Goal: Transaction & Acquisition: Purchase product/service

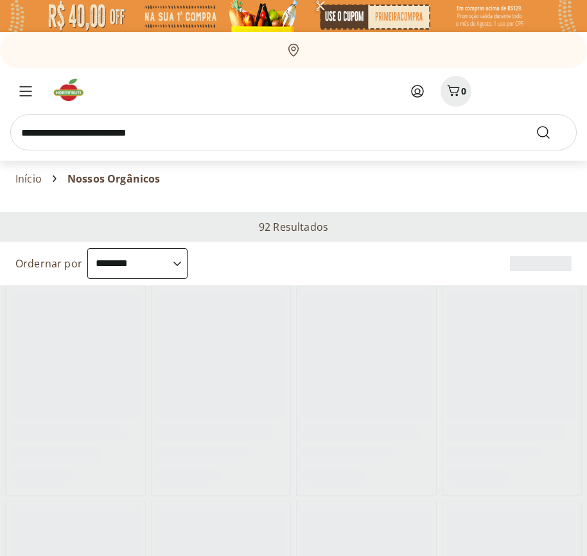
select select "**********"
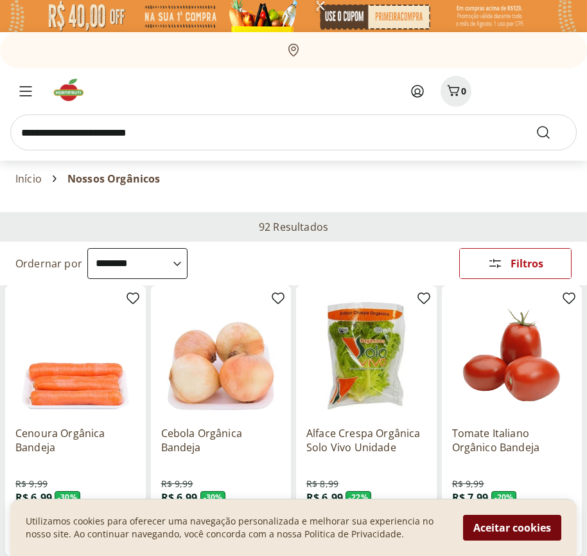
click at [512, 527] on button "Aceitar cookies" at bounding box center [512, 528] width 98 height 26
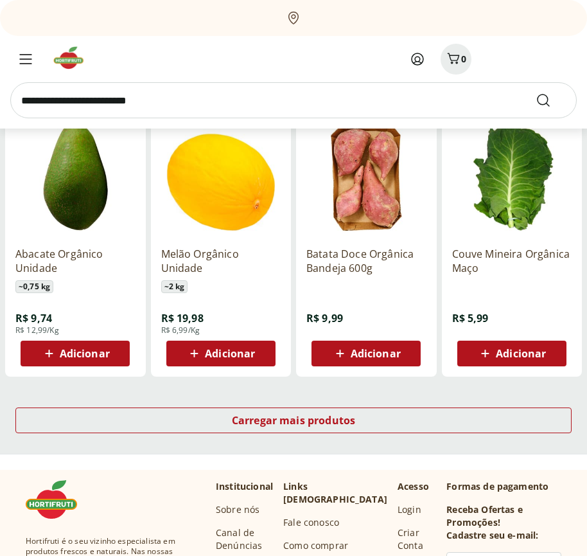
scroll to position [669, 0]
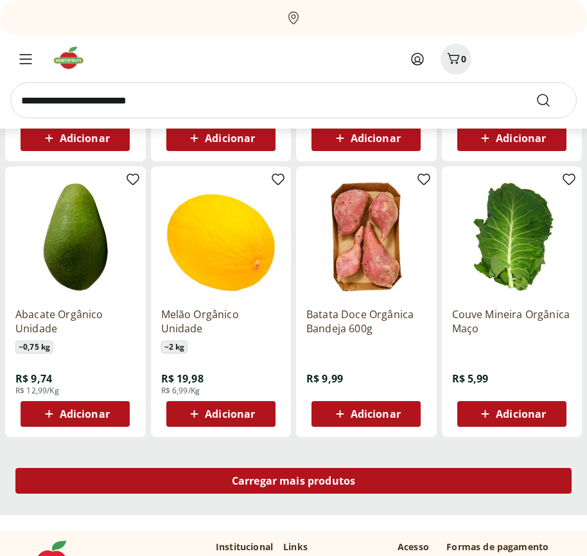
click at [294, 482] on span "Carregar mais produtos" at bounding box center [294, 480] width 124 height 10
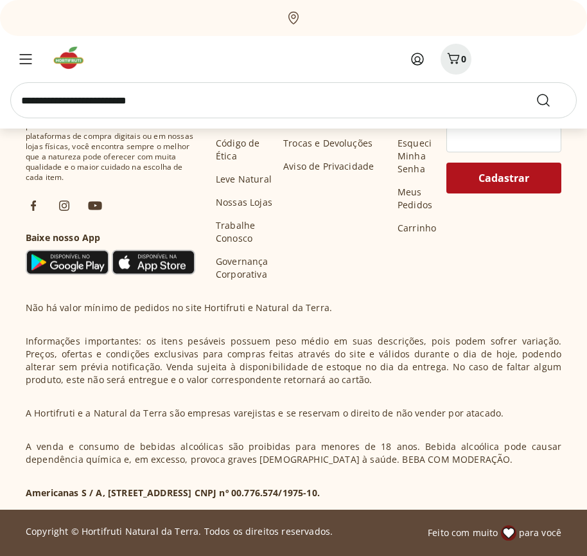
scroll to position [1500, 0]
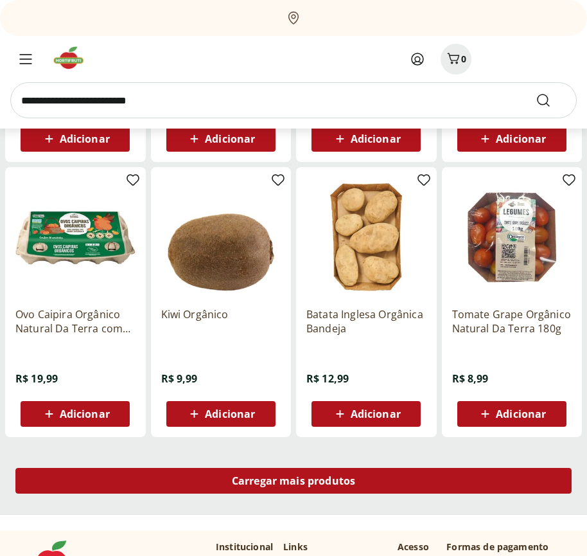
click at [294, 481] on span "Carregar mais produtos" at bounding box center [294, 480] width 124 height 10
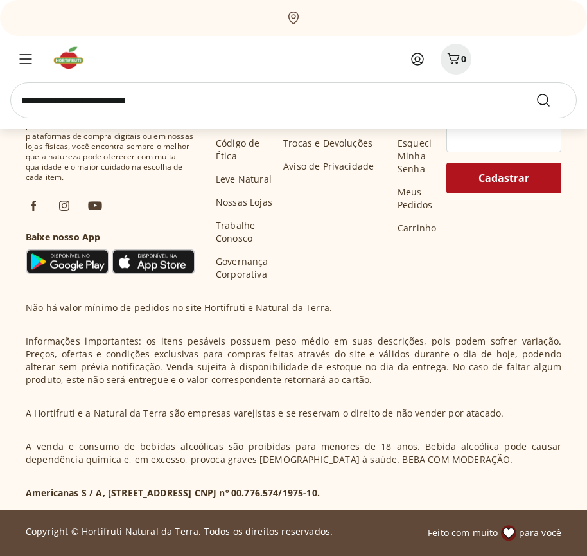
scroll to position [2331, 0]
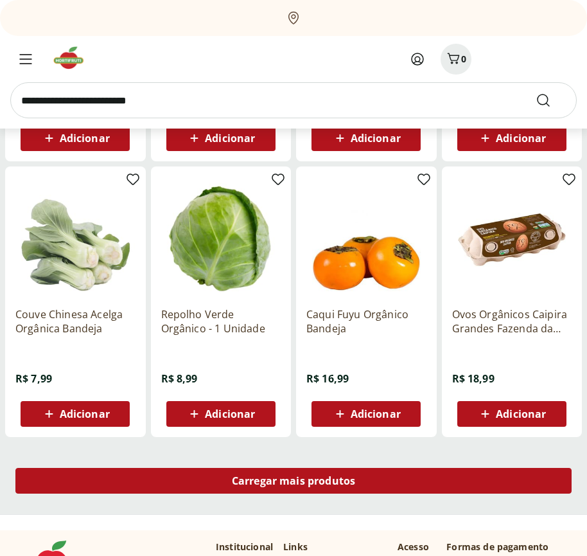
click at [294, 482] on span "Carregar mais produtos" at bounding box center [294, 480] width 124 height 10
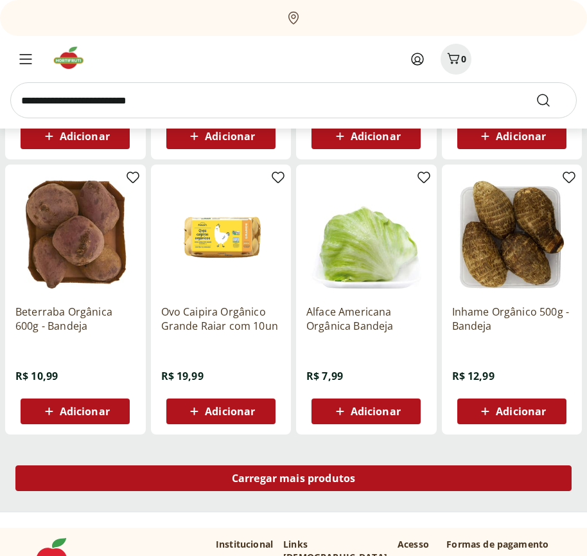
scroll to position [3162, 0]
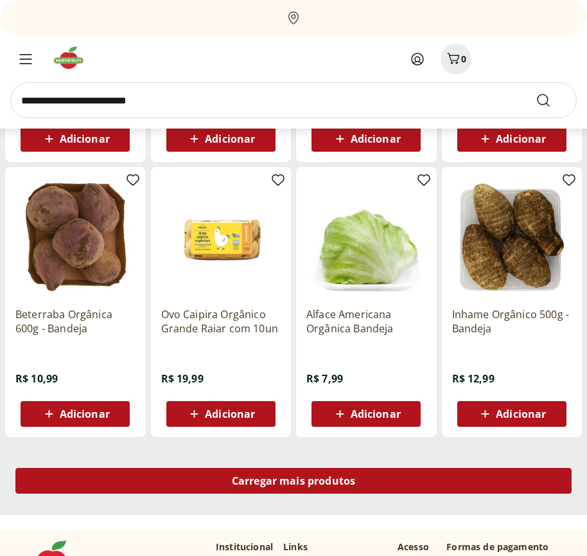
click at [294, 481] on span "Carregar mais produtos" at bounding box center [294, 480] width 124 height 10
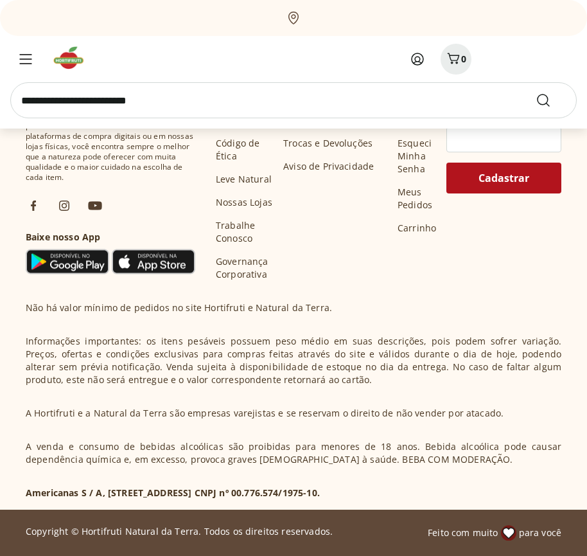
scroll to position [3993, 0]
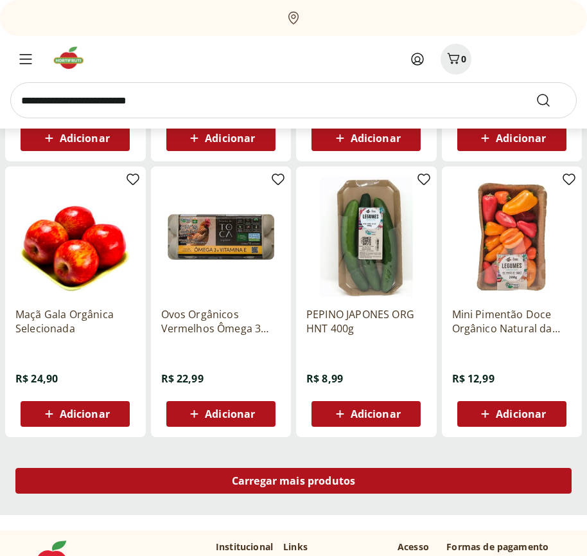
click at [294, 482] on span "Carregar mais produtos" at bounding box center [294, 480] width 124 height 10
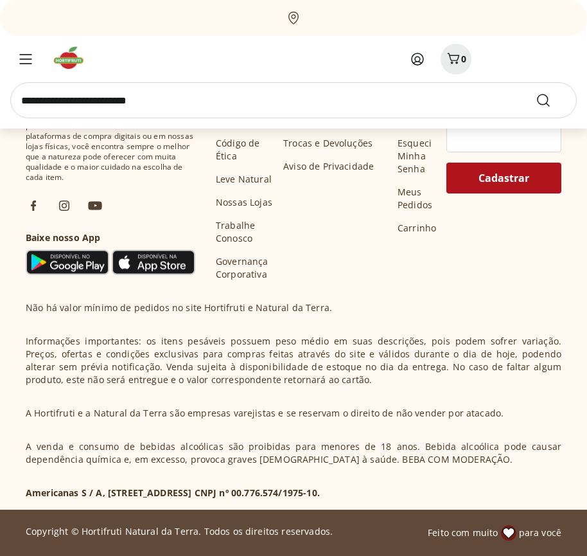
scroll to position [4824, 0]
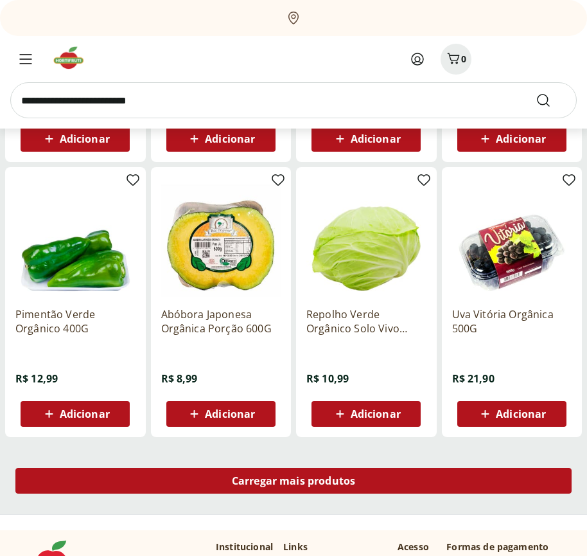
click at [294, 481] on span "Carregar mais produtos" at bounding box center [294, 480] width 124 height 10
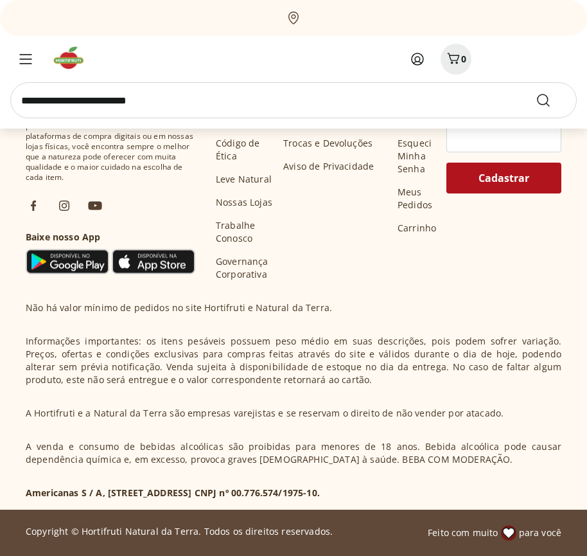
scroll to position [5655, 0]
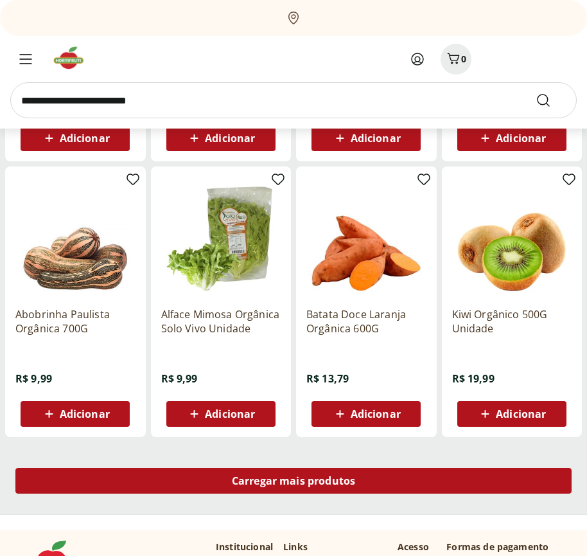
click at [294, 482] on span "Carregar mais produtos" at bounding box center [294, 480] width 124 height 10
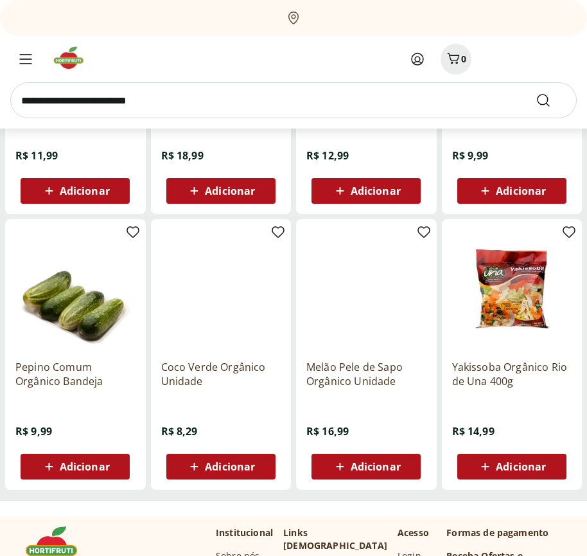
scroll to position [6144, 0]
